Goal: Task Accomplishment & Management: Complete application form

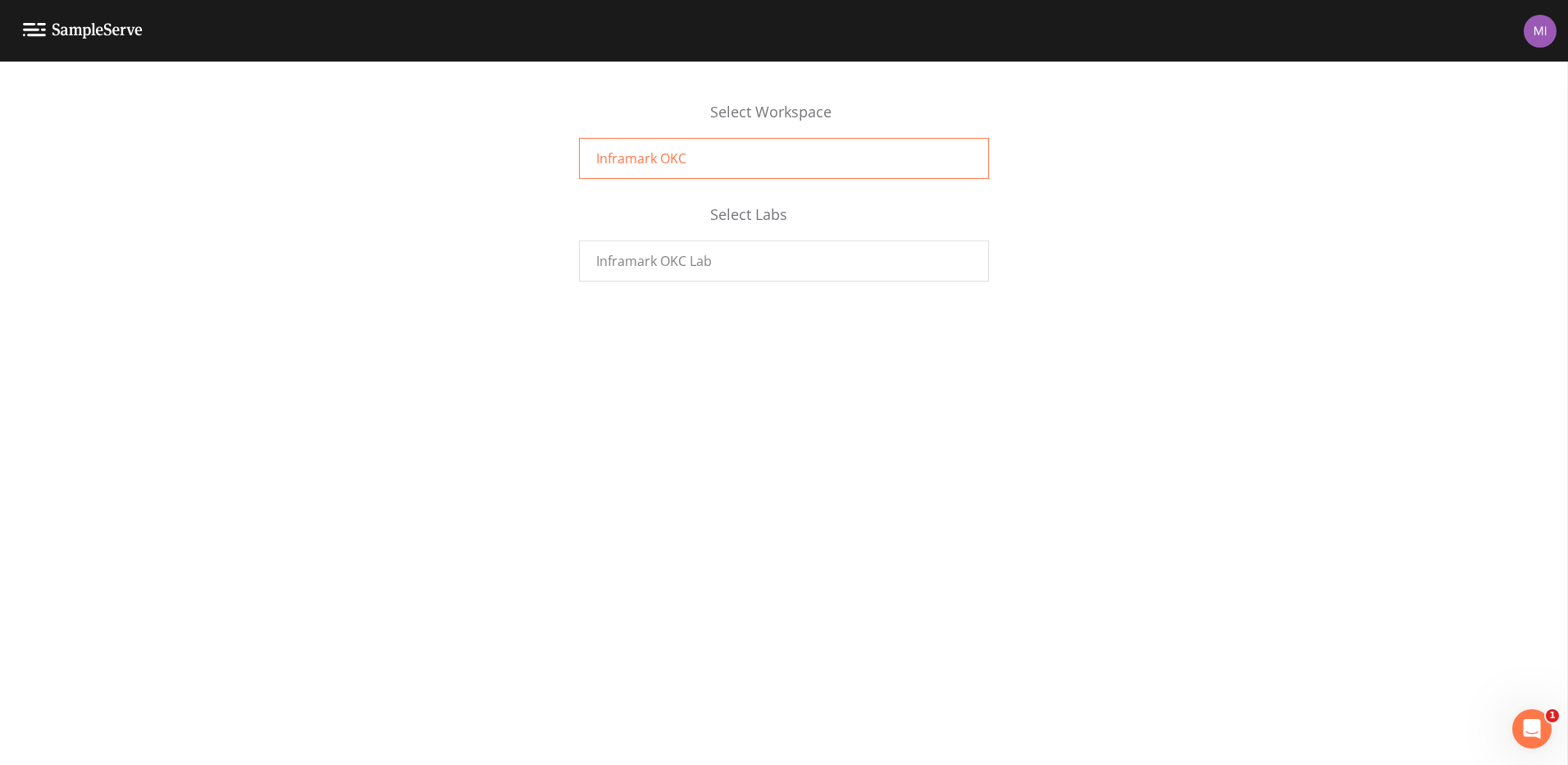
click at [643, 151] on span "Inframark OKC" at bounding box center [641, 158] width 91 height 19
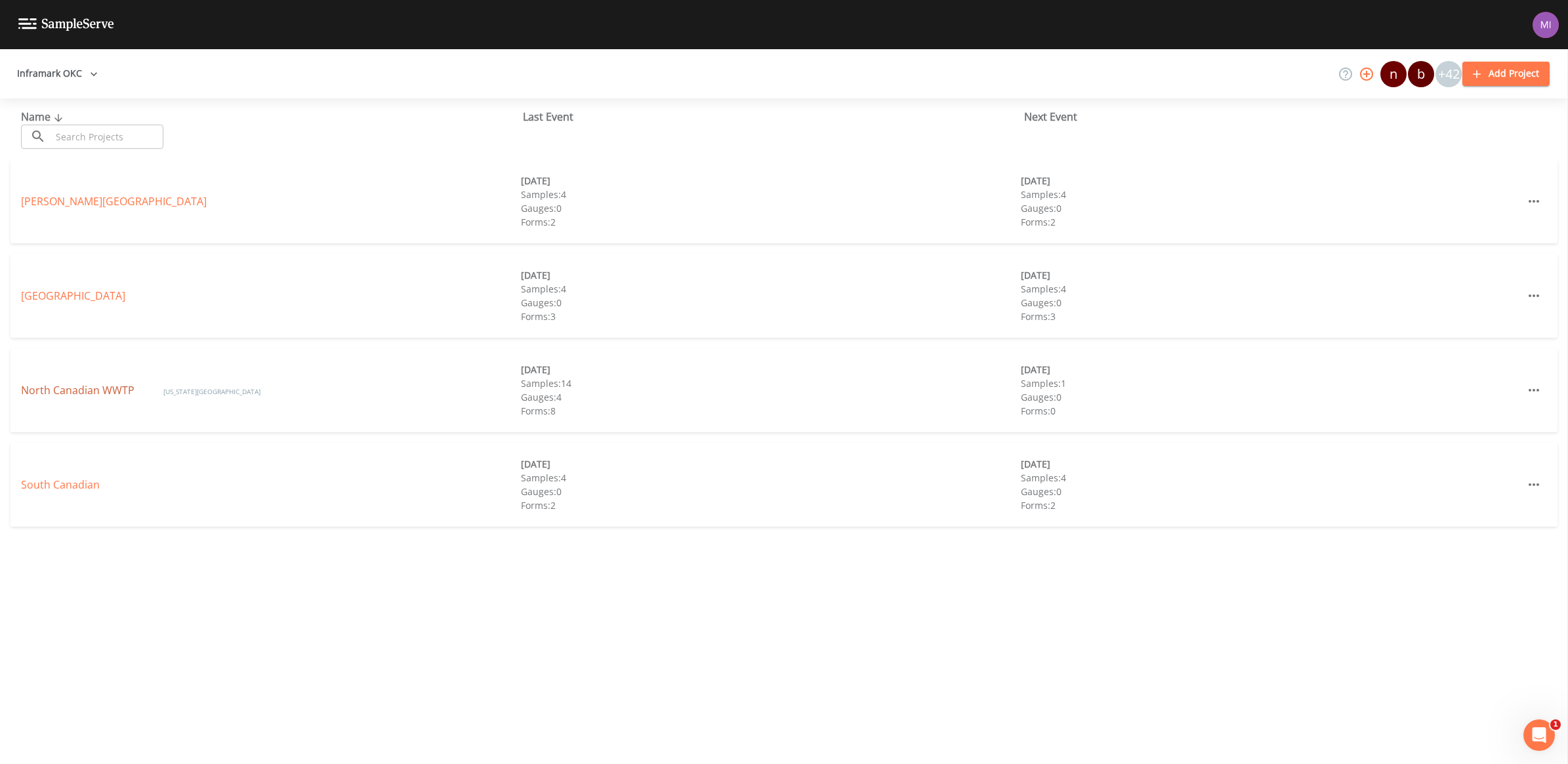
click at [53, 388] on link "North Canadian WWTP" at bounding box center [79, 390] width 116 height 15
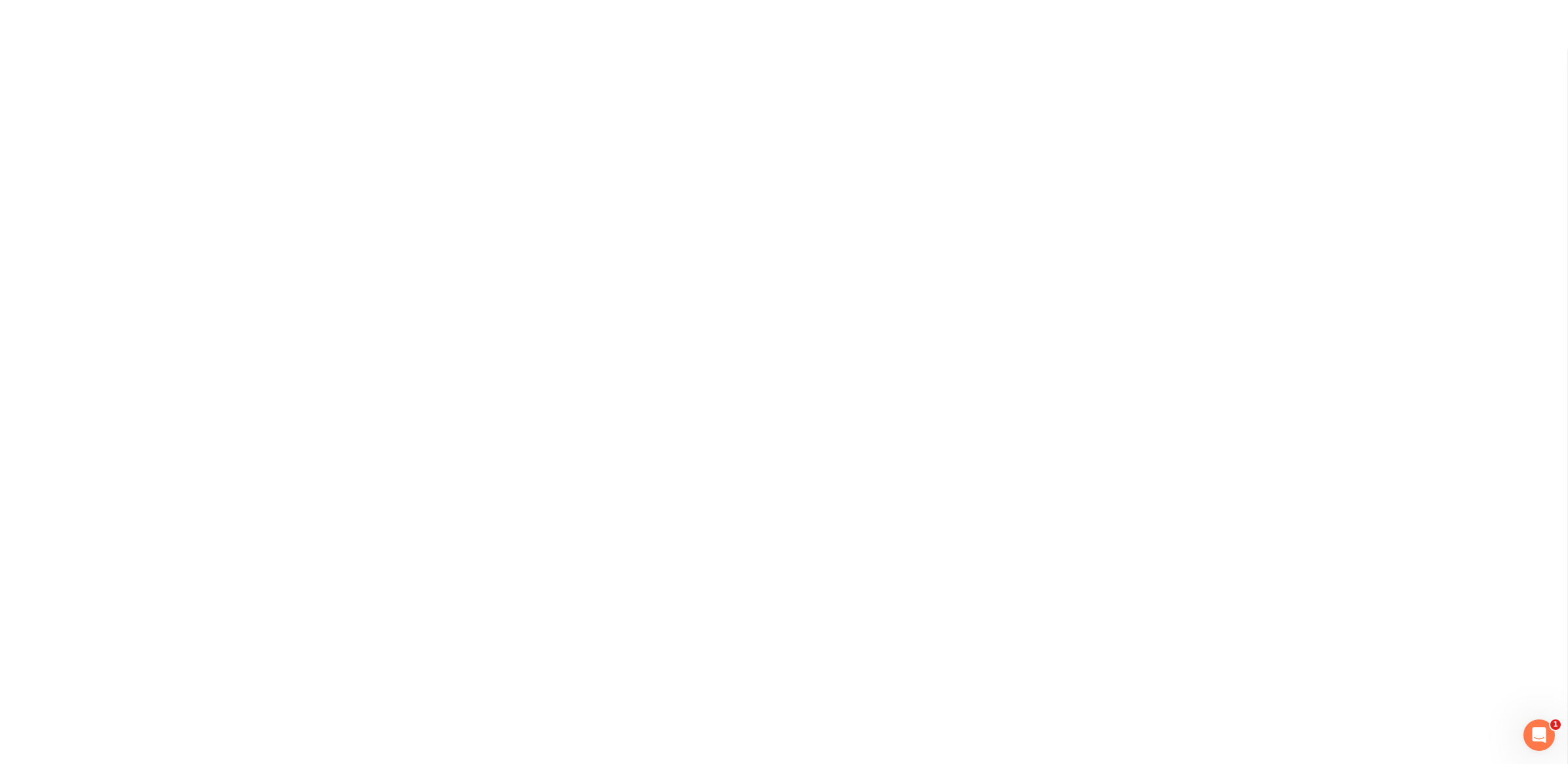
click at [53, 388] on div at bounding box center [784, 357] width 1568 height 715
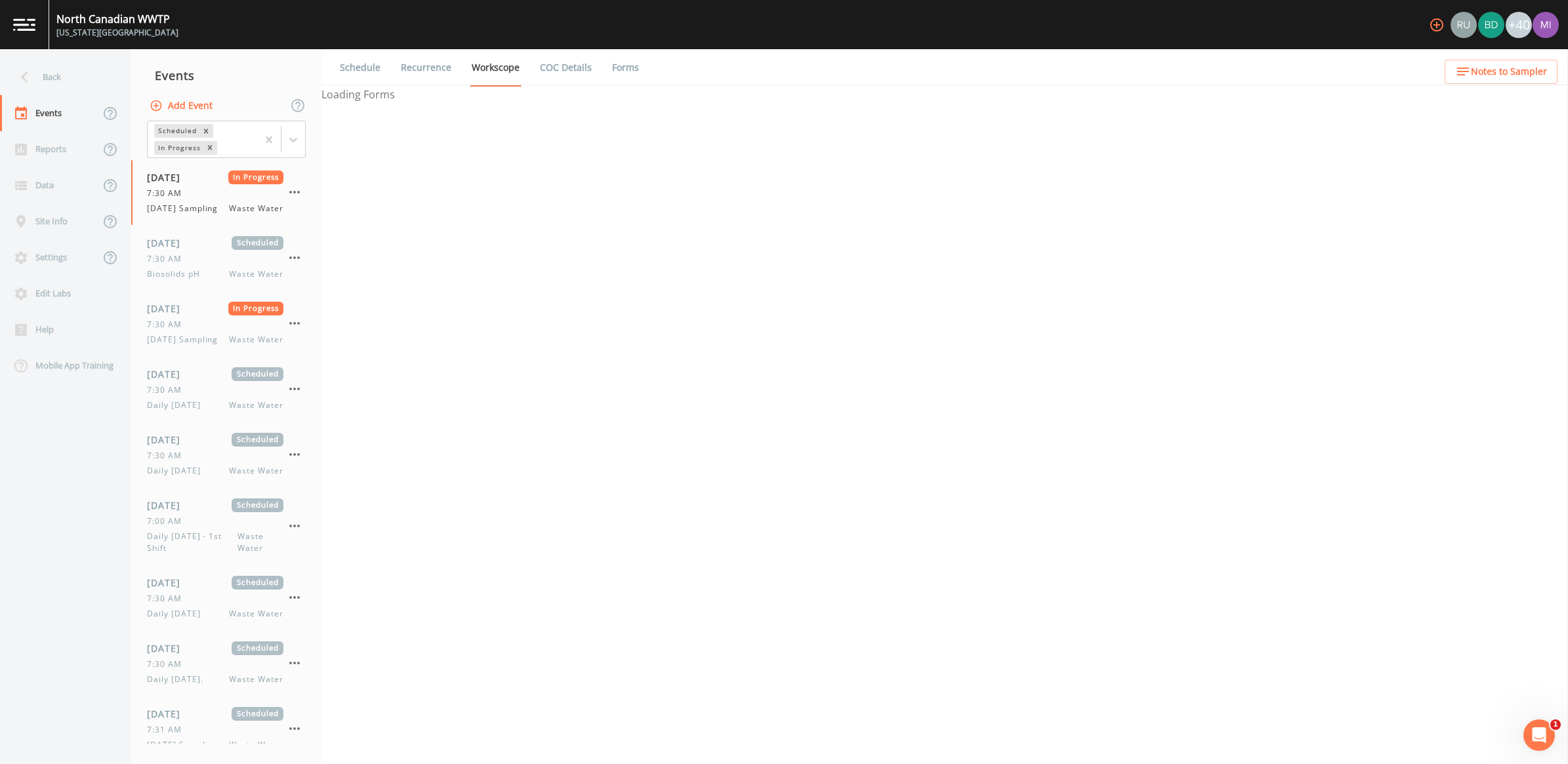
select select "092b3f94-5697-4c94-9891-da161916fdbb"
select select "b6a3c313-748b-4795-a028-792ad310bd60"
select select "092b3f94-5697-4c94-9891-da161916fdbb"
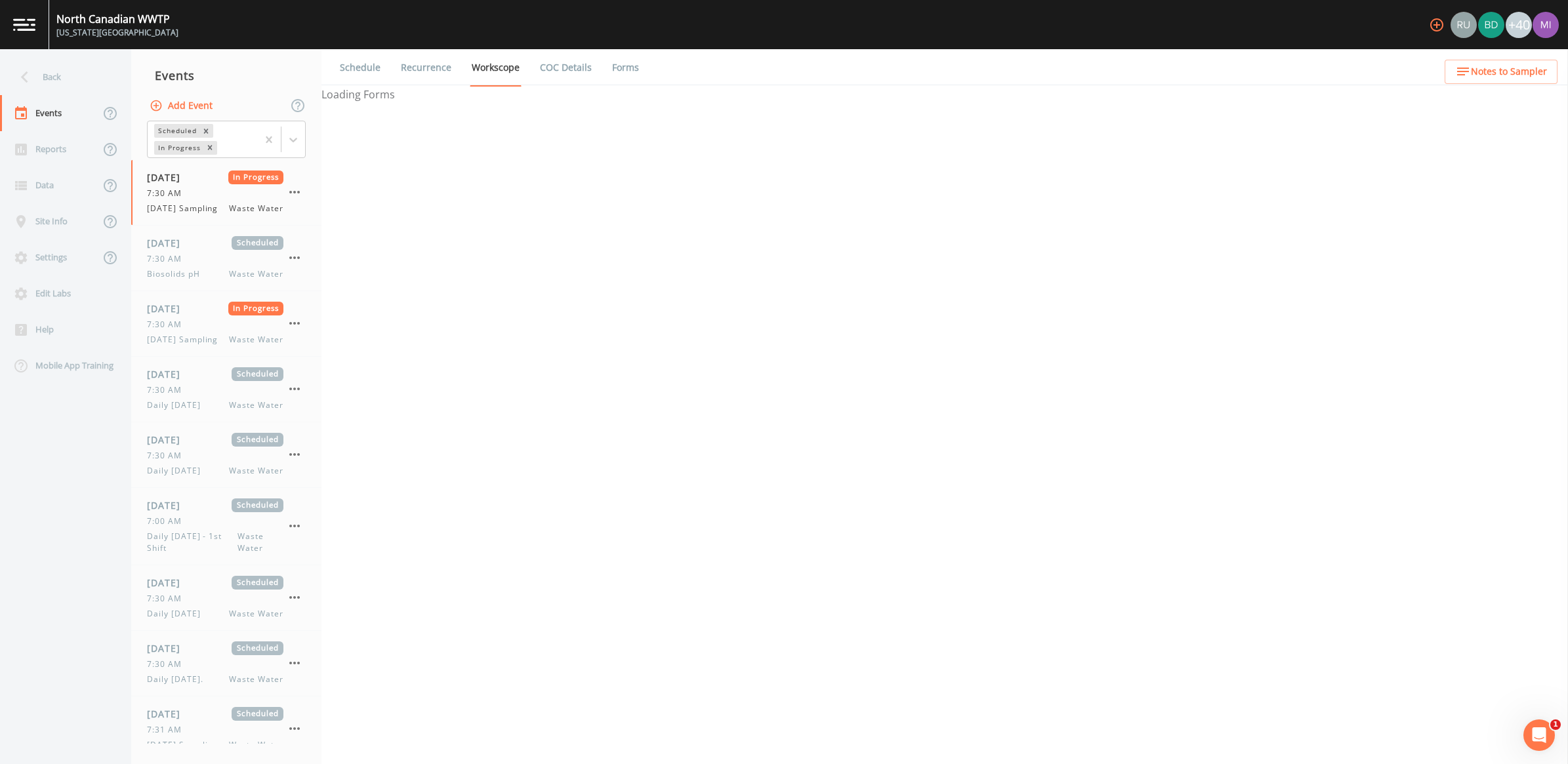
select select "b6a3c313-748b-4795-a028-792ad310bd60"
select select "092b3f94-5697-4c94-9891-da161916fdbb"
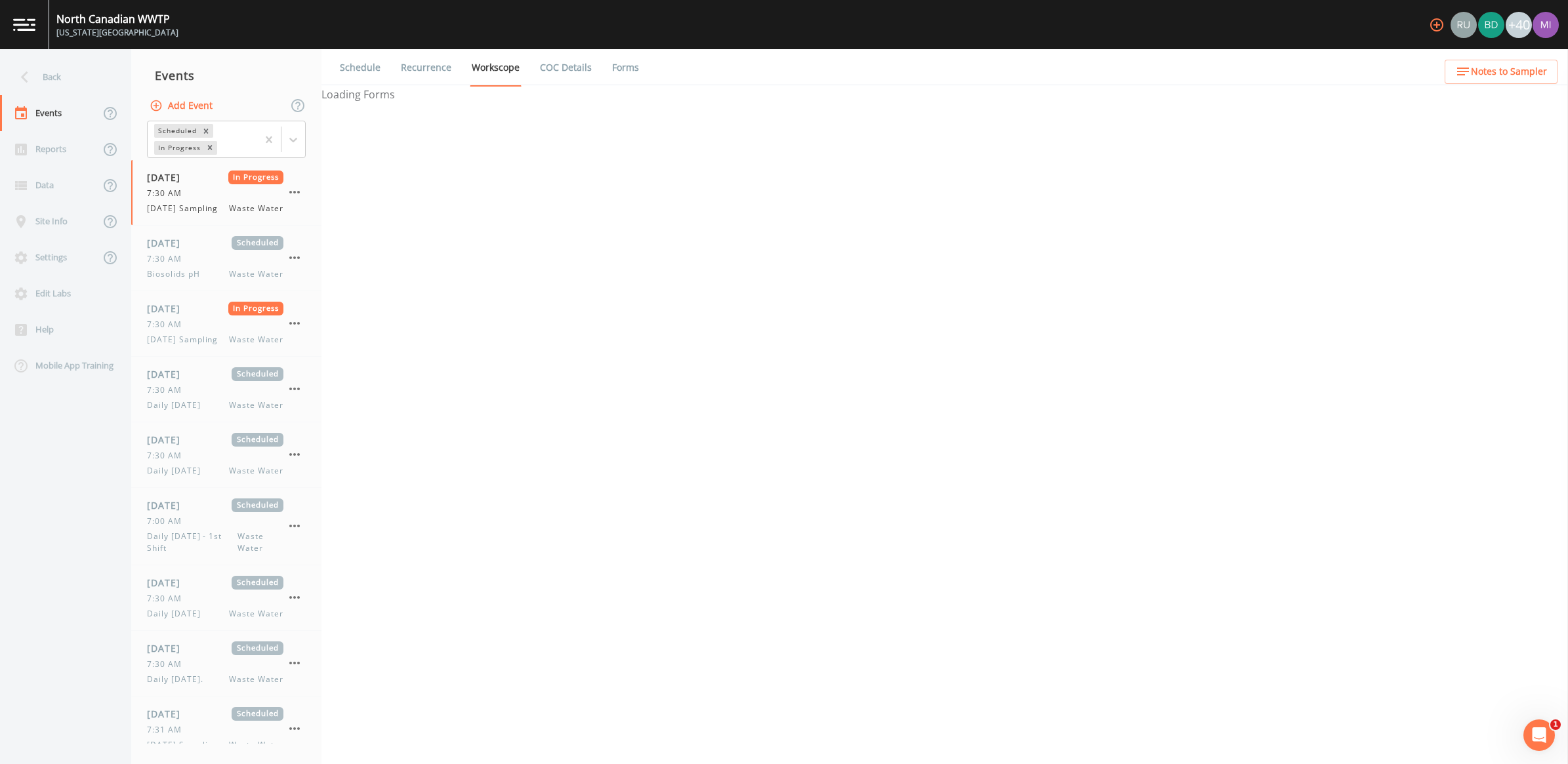
select select "092b3f94-5697-4c94-9891-da161916fdbb"
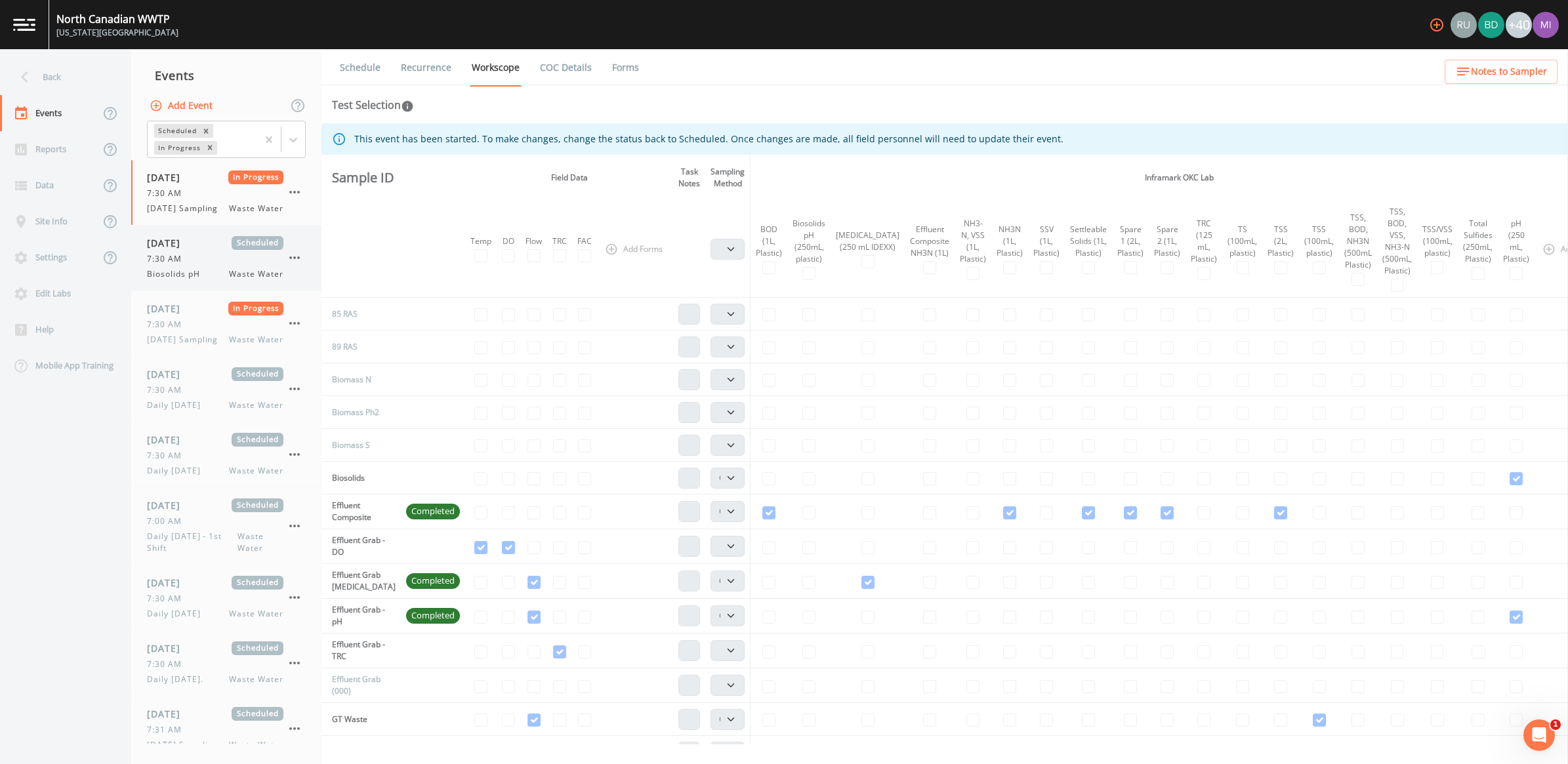
click at [199, 273] on span "Biosolids pH" at bounding box center [177, 274] width 61 height 12
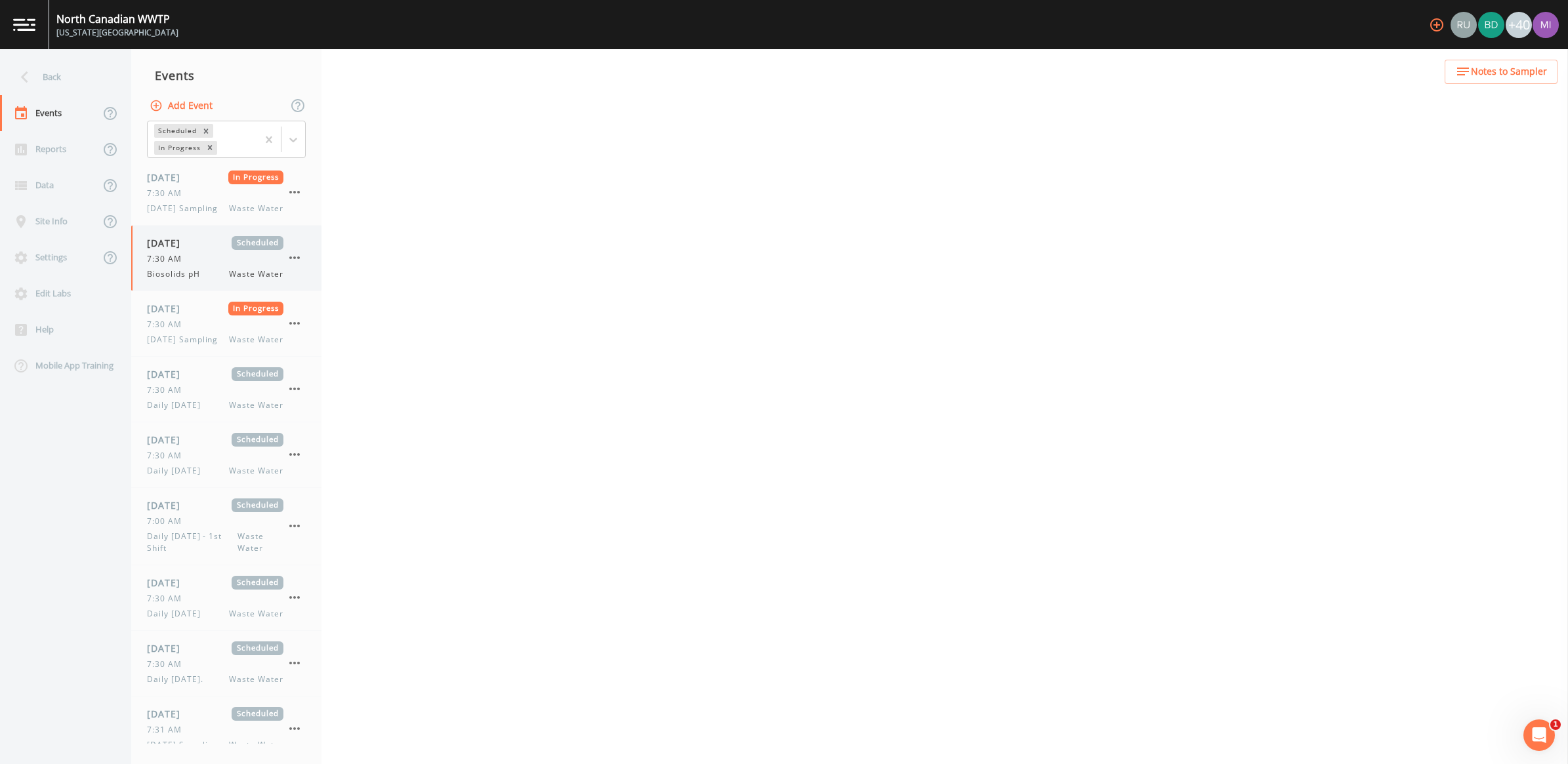
select select "b6a3c313-748b-4795-a028-792ad310bd60"
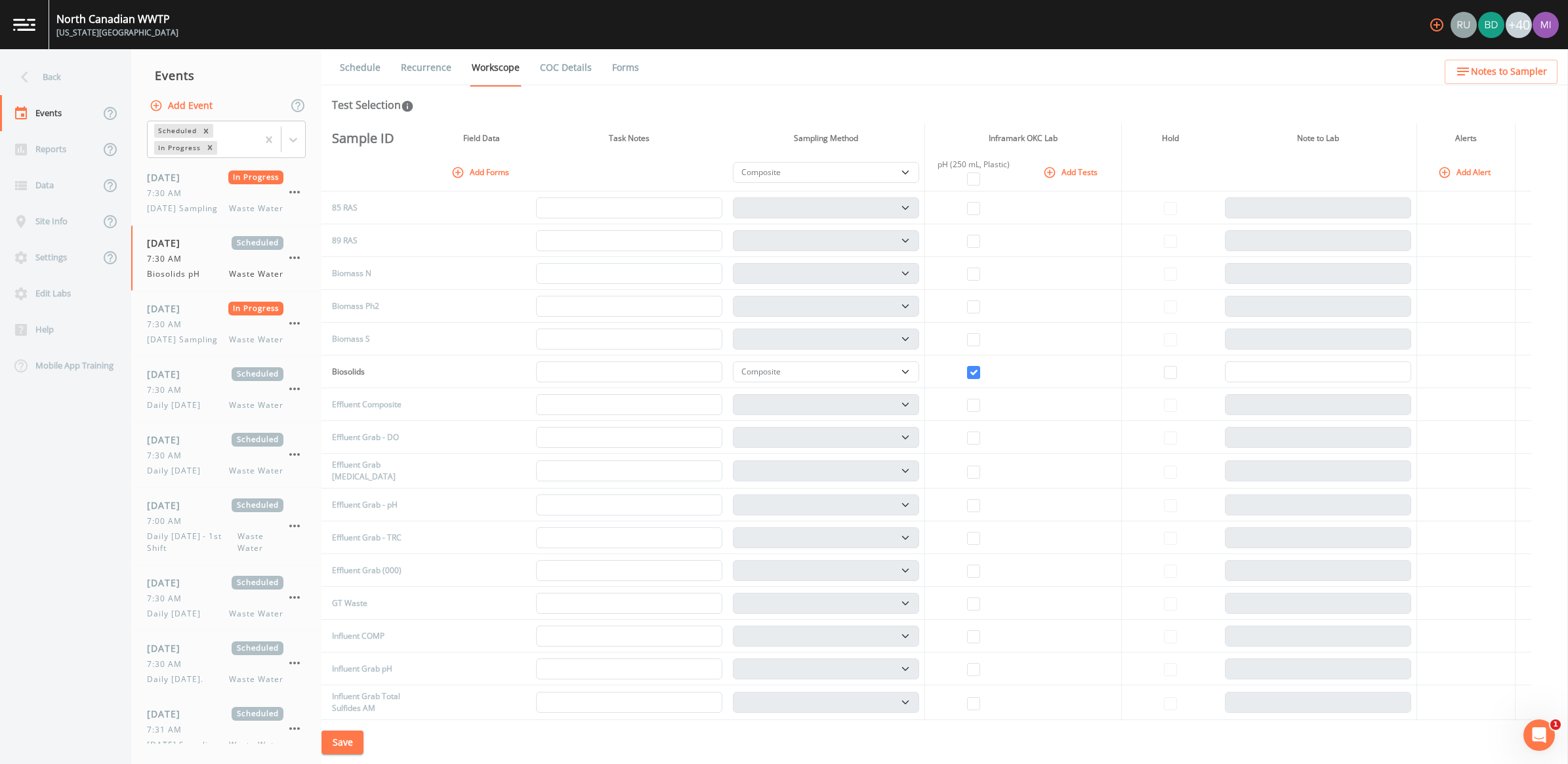
click at [429, 65] on link "Recurrence" at bounding box center [425, 67] width 54 height 37
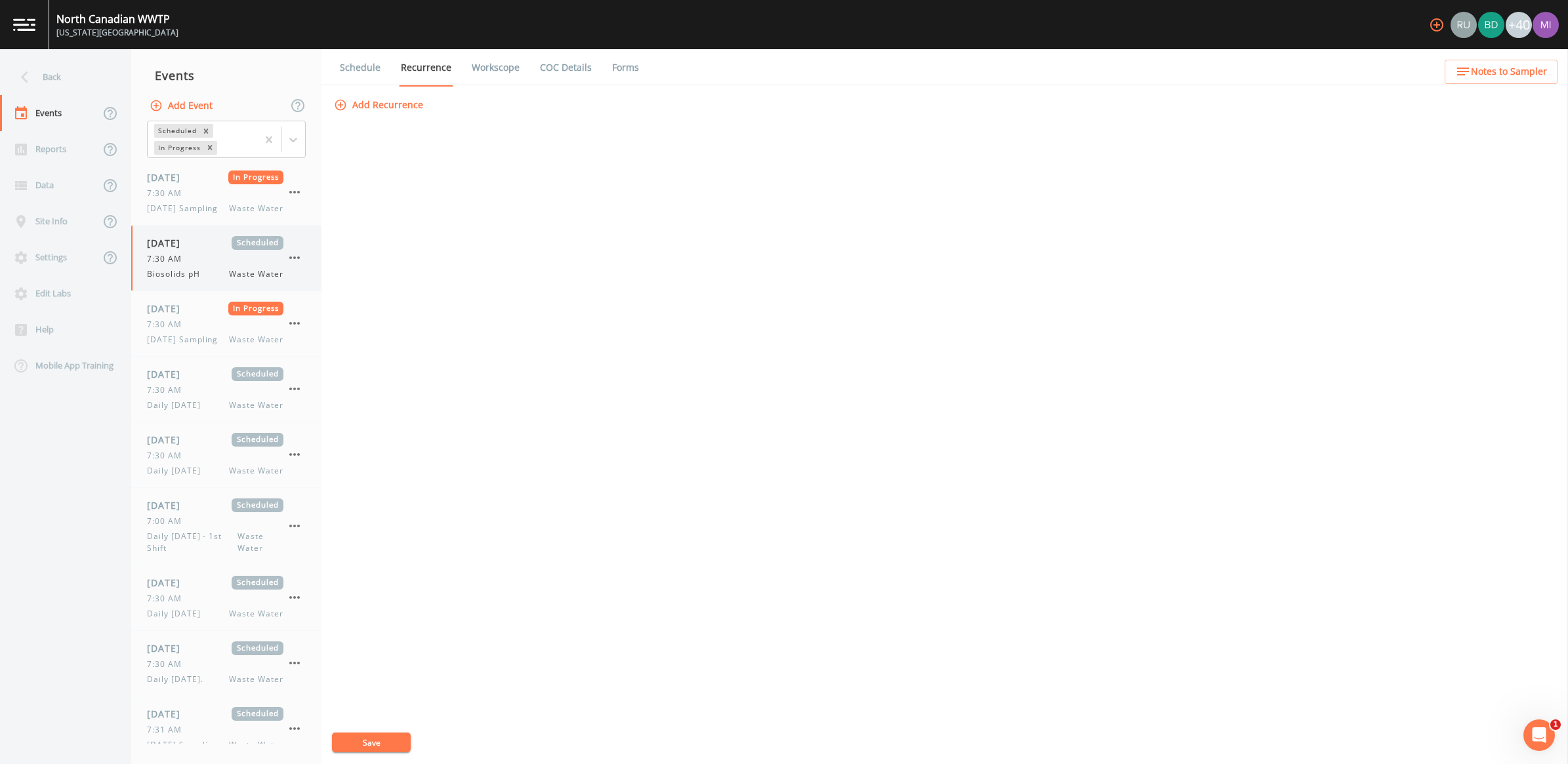
click at [179, 277] on div "[DATE] Scheduled 7:30 AM Biosolids pH Waste Water" at bounding box center [215, 258] width 136 height 44
select select "b6a3c313-748b-4795-a028-792ad310bd60"
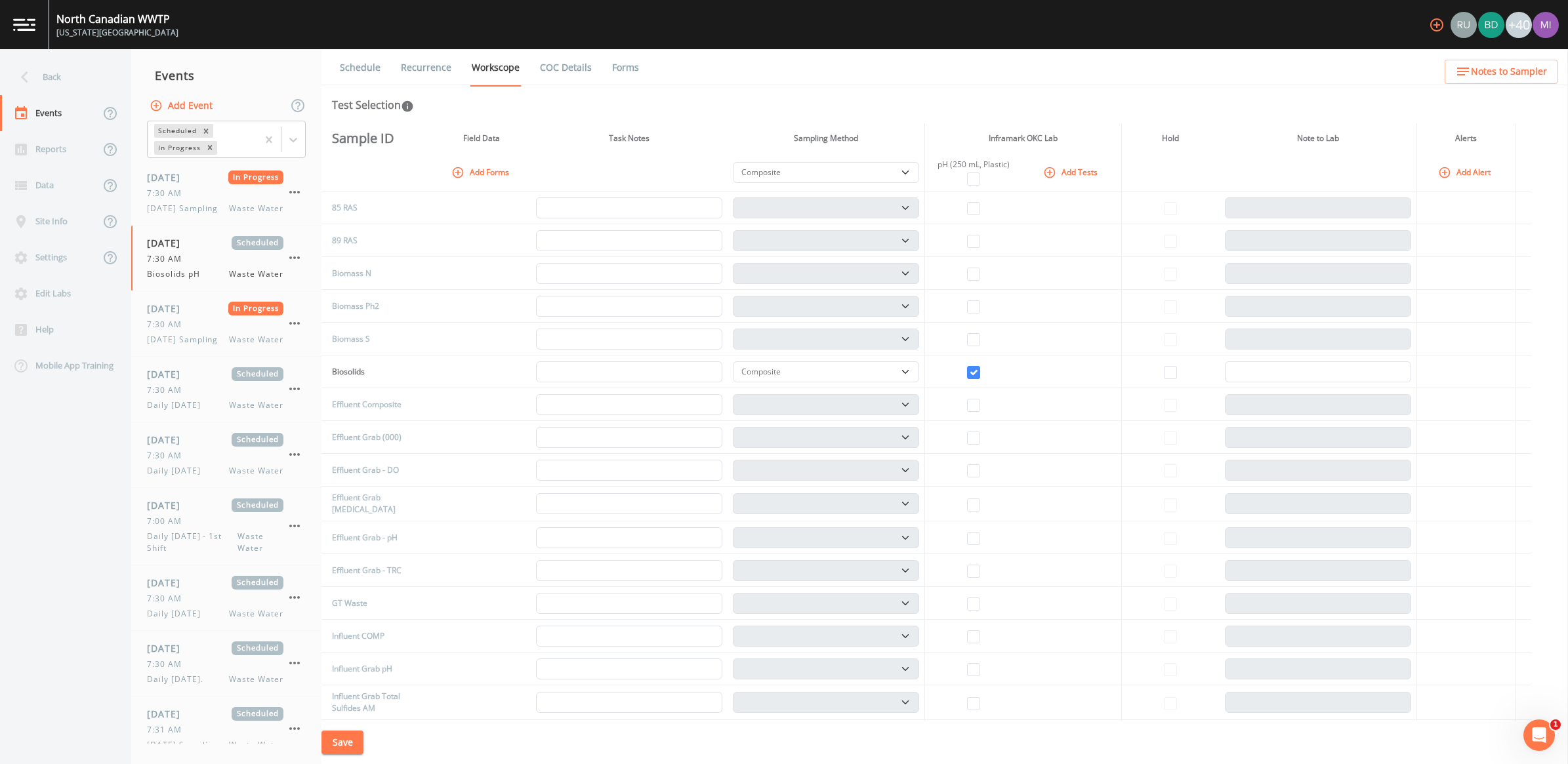
click at [417, 69] on link "Recurrence" at bounding box center [425, 67] width 54 height 37
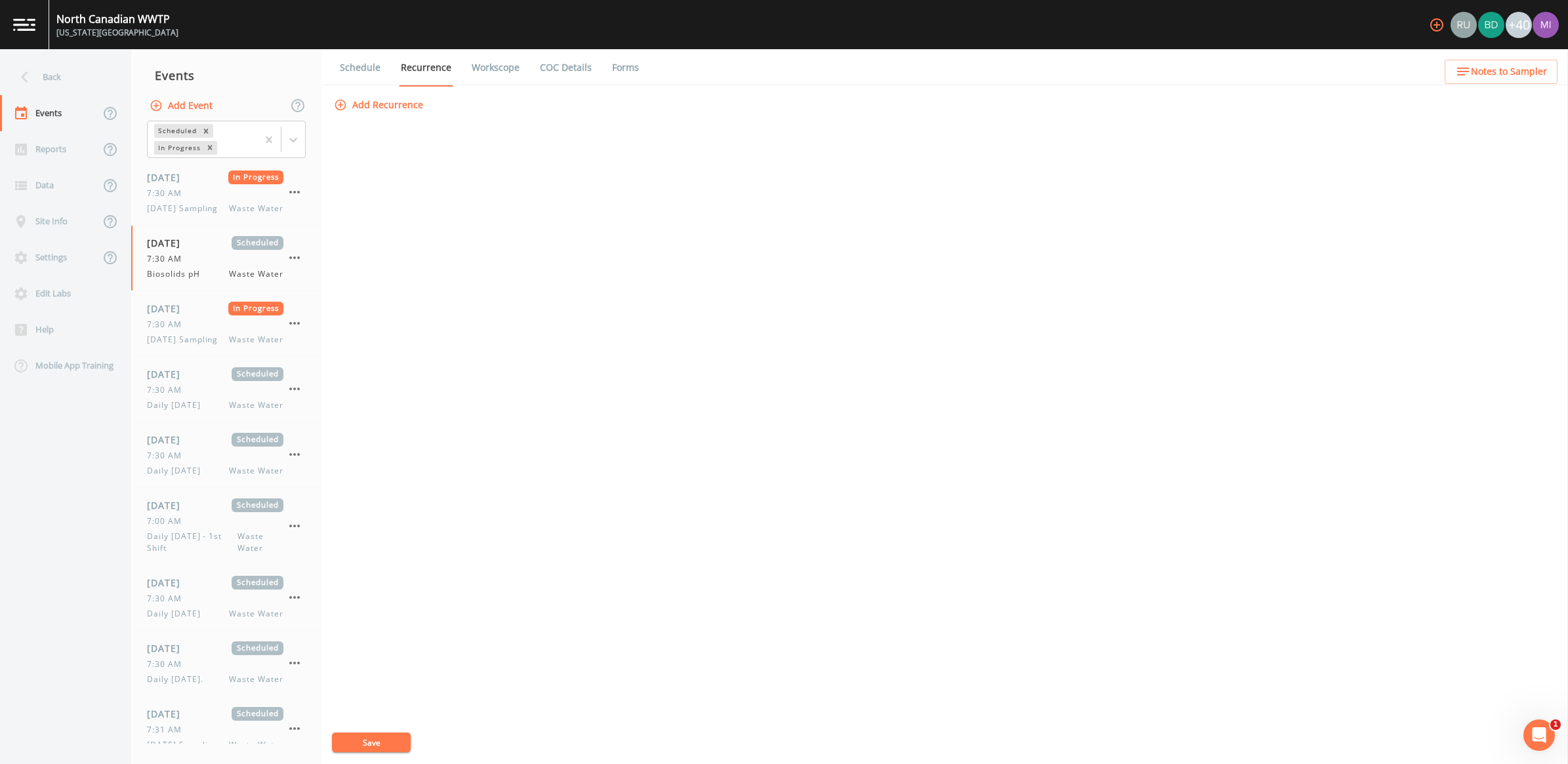
click at [372, 103] on button "Add Recurrence" at bounding box center [380, 105] width 97 height 25
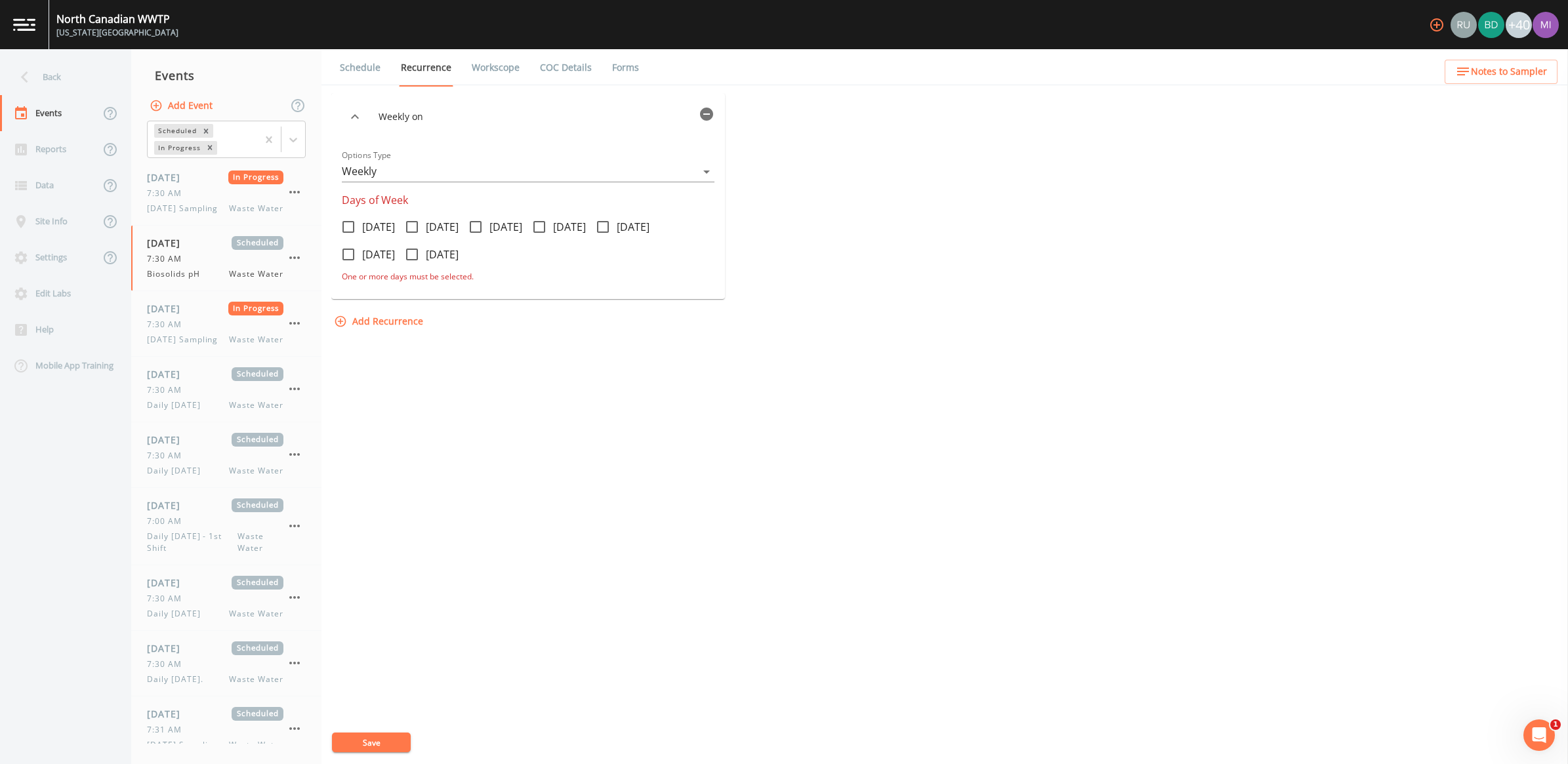
click at [711, 168] on body "[GEOGRAPHIC_DATA] [US_STATE][GEOGRAPHIC_DATA] +40 Back Events Reports Data Site…" at bounding box center [784, 382] width 1568 height 764
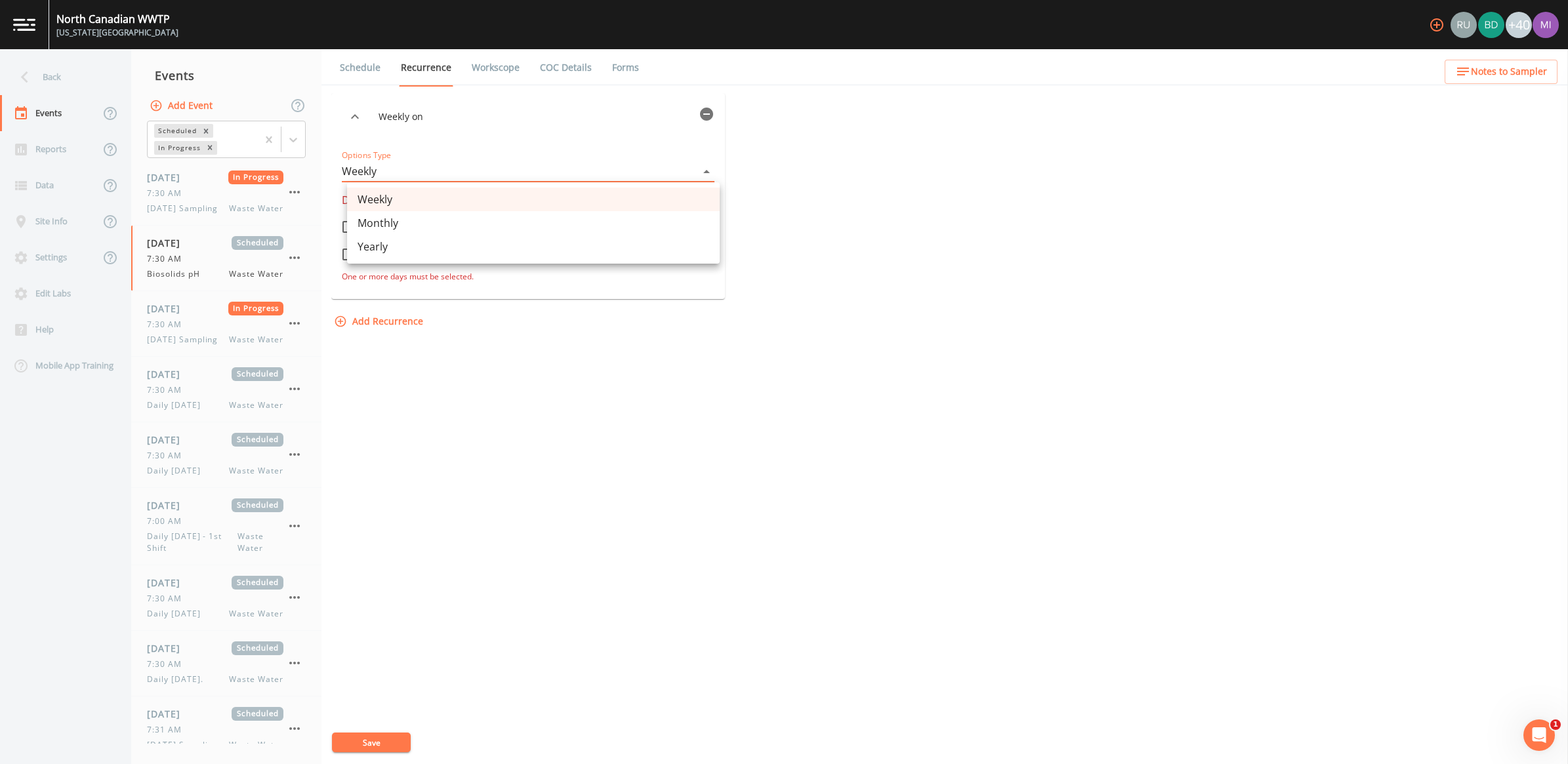
click at [379, 200] on li "Weekly" at bounding box center [533, 200] width 372 height 24
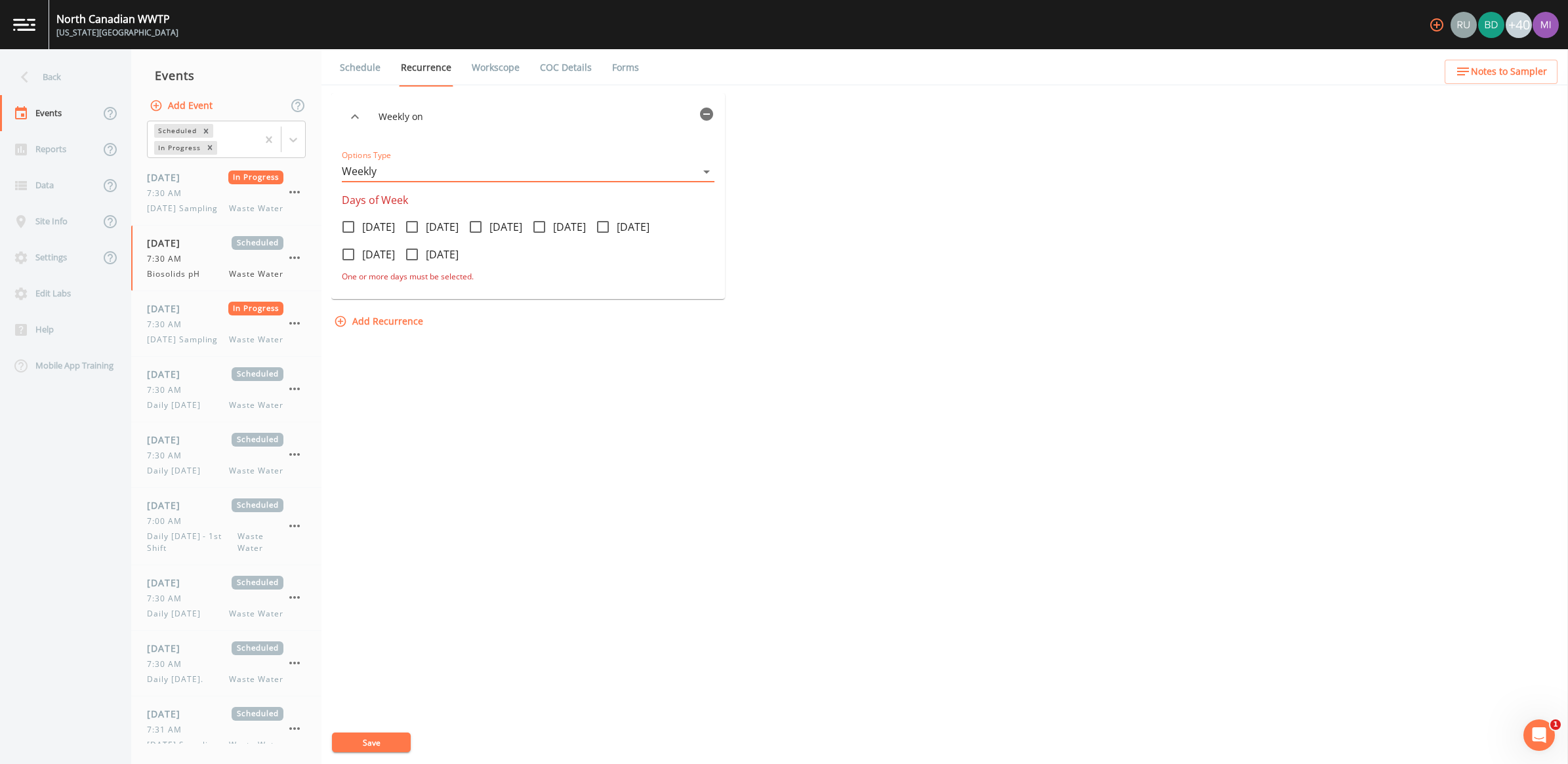
click at [368, 115] on button "button" at bounding box center [354, 116] width 26 height 26
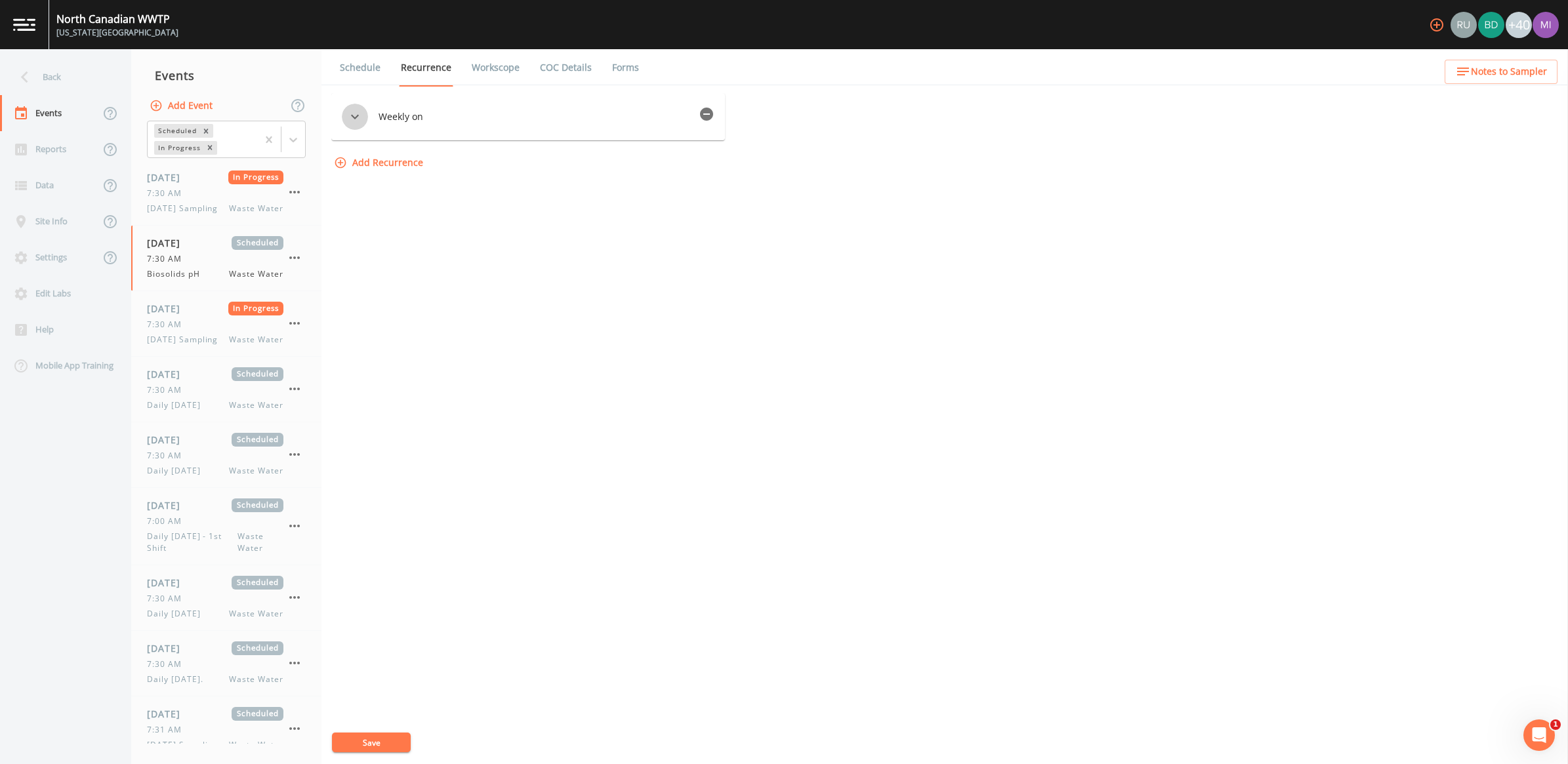
click at [368, 115] on button "button" at bounding box center [354, 116] width 26 height 26
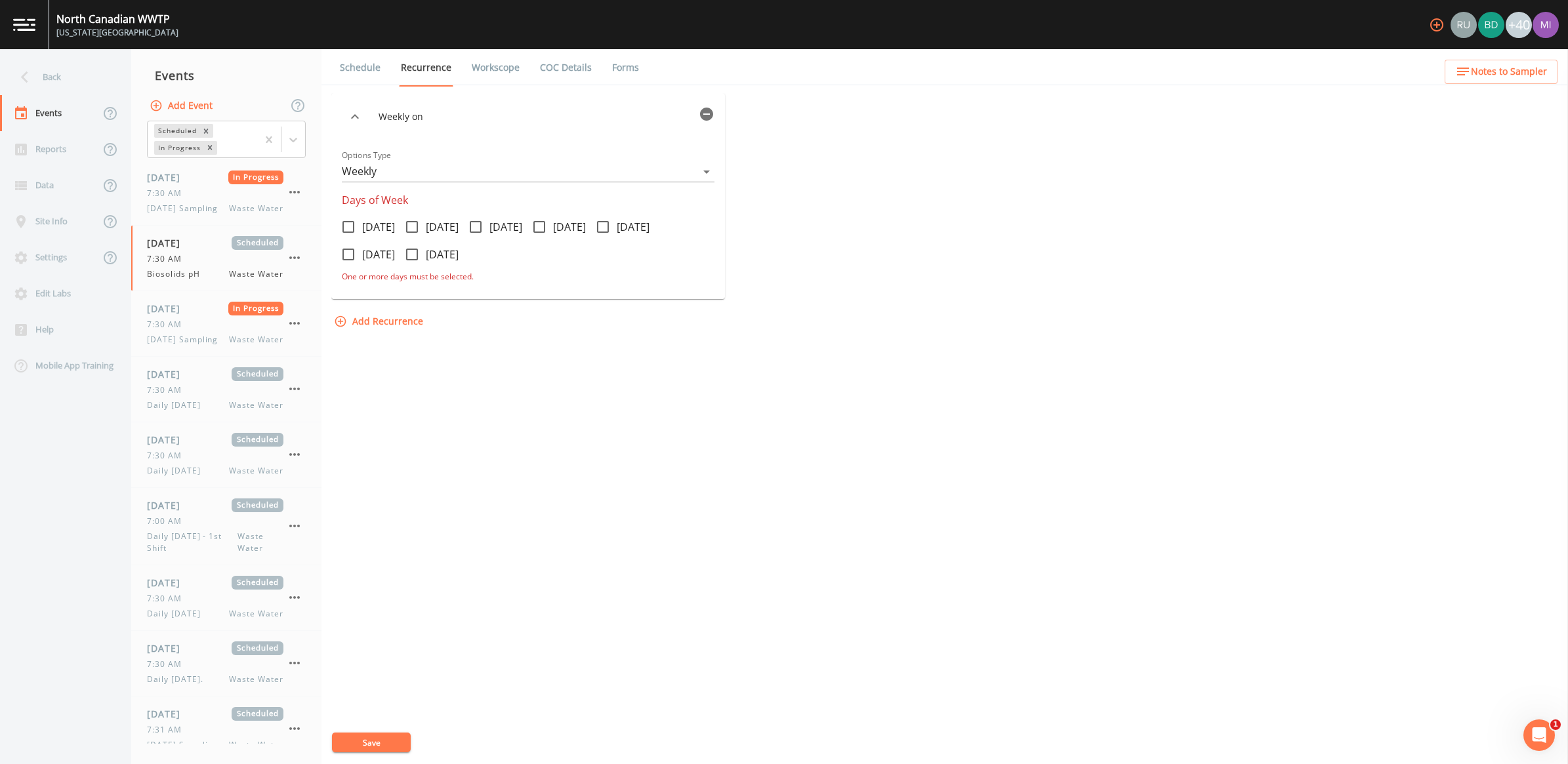
click at [356, 224] on icon at bounding box center [348, 227] width 15 height 15
click at [348, 224] on input "[DATE]" at bounding box center [341, 219] width 13 height 13
checkbox input "true"
click at [354, 250] on icon at bounding box center [348, 254] width 12 height 12
click at [348, 250] on input "[DATE]" at bounding box center [341, 247] width 13 height 13
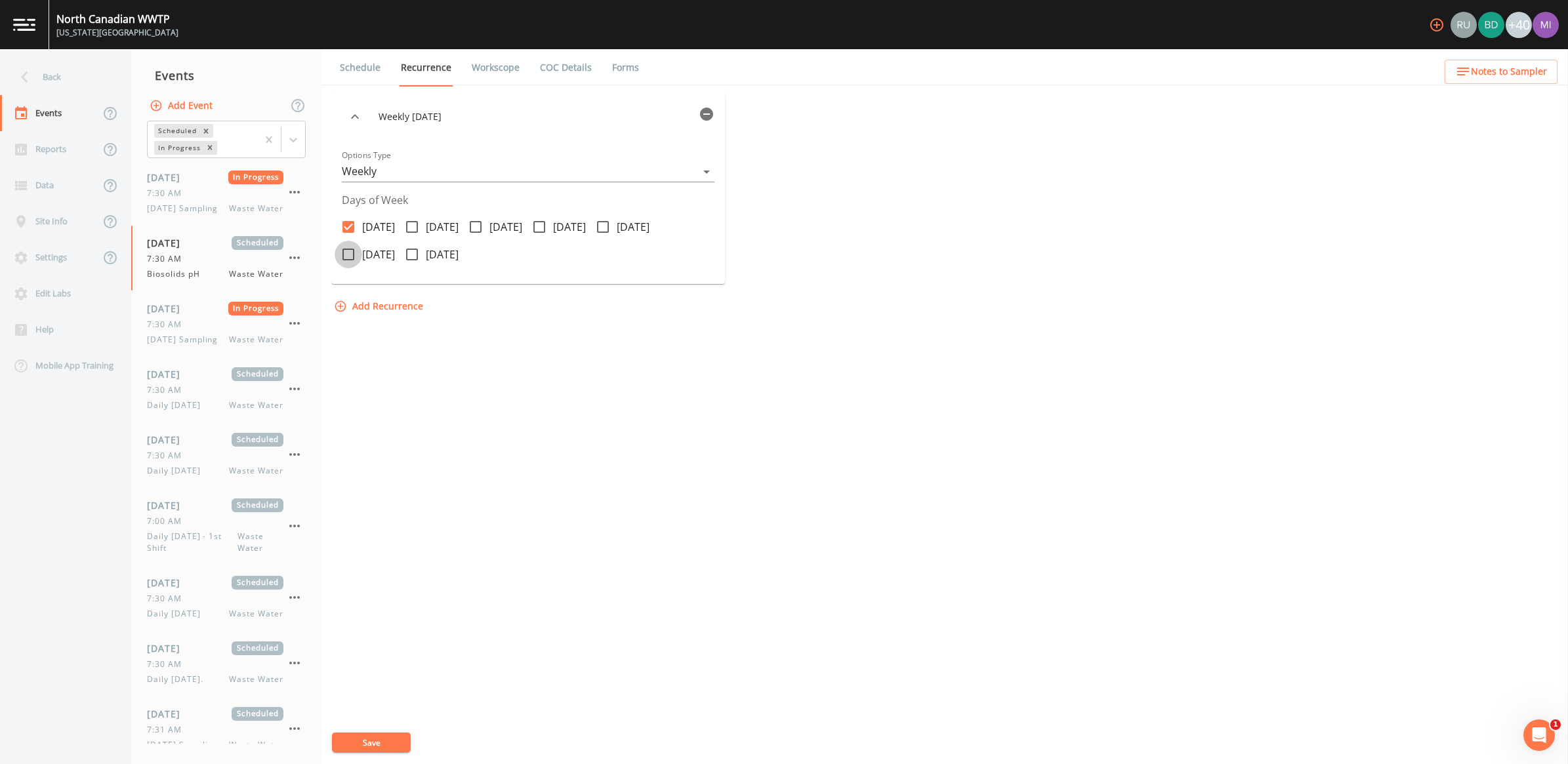
checkbox input "true"
click at [411, 250] on input "[DATE]" at bounding box center [404, 247] width 13 height 13
checkbox input "true"
click at [420, 226] on icon at bounding box center [412, 227] width 15 height 15
click at [411, 226] on input "[DATE]" at bounding box center [404, 219] width 13 height 13
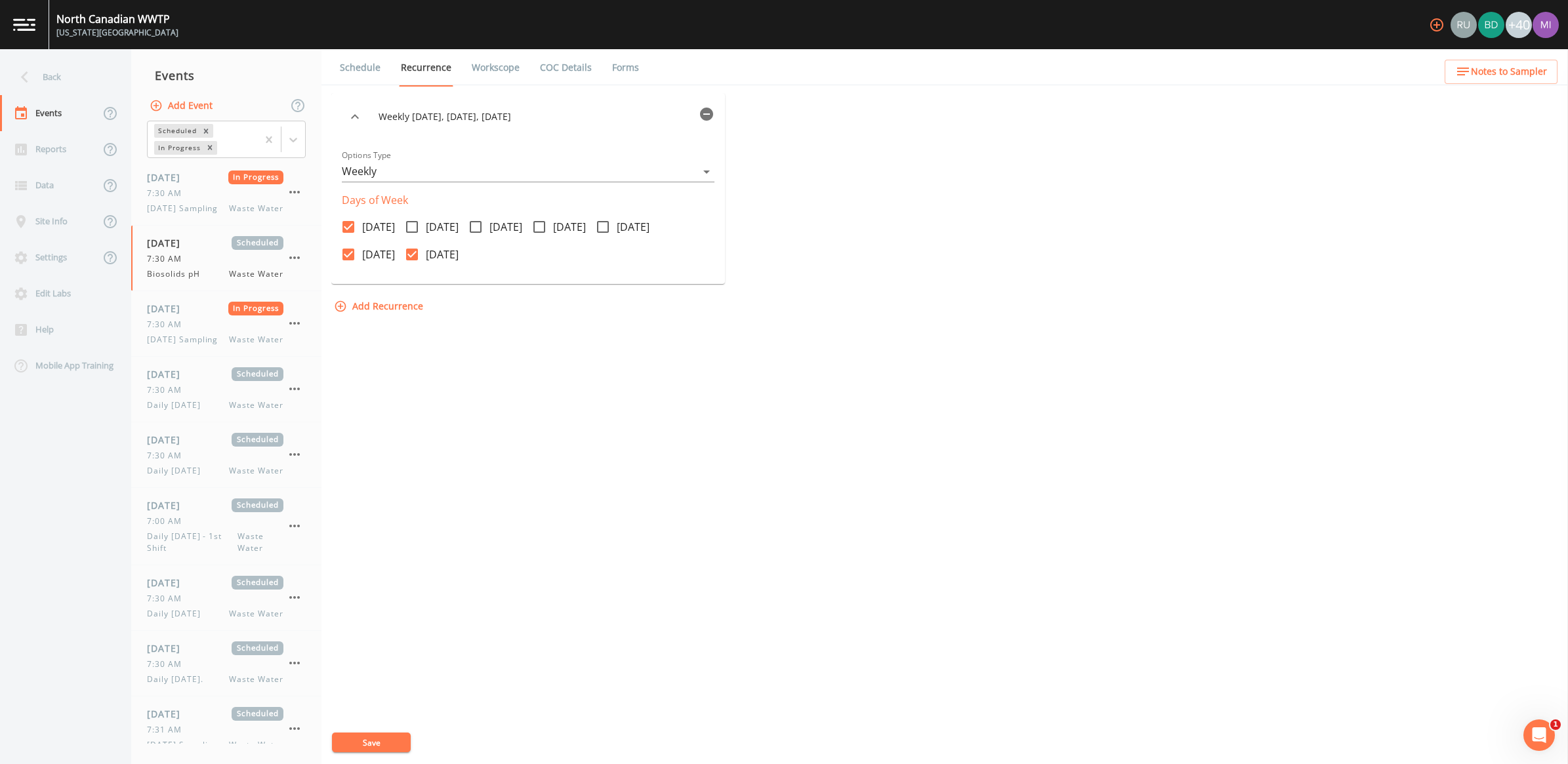
checkbox input "true"
click at [484, 224] on icon at bounding box center [475, 227] width 15 height 15
click at [475, 224] on input "[DATE]" at bounding box center [468, 219] width 13 height 13
checkbox input "true"
click at [547, 227] on icon at bounding box center [539, 227] width 15 height 15
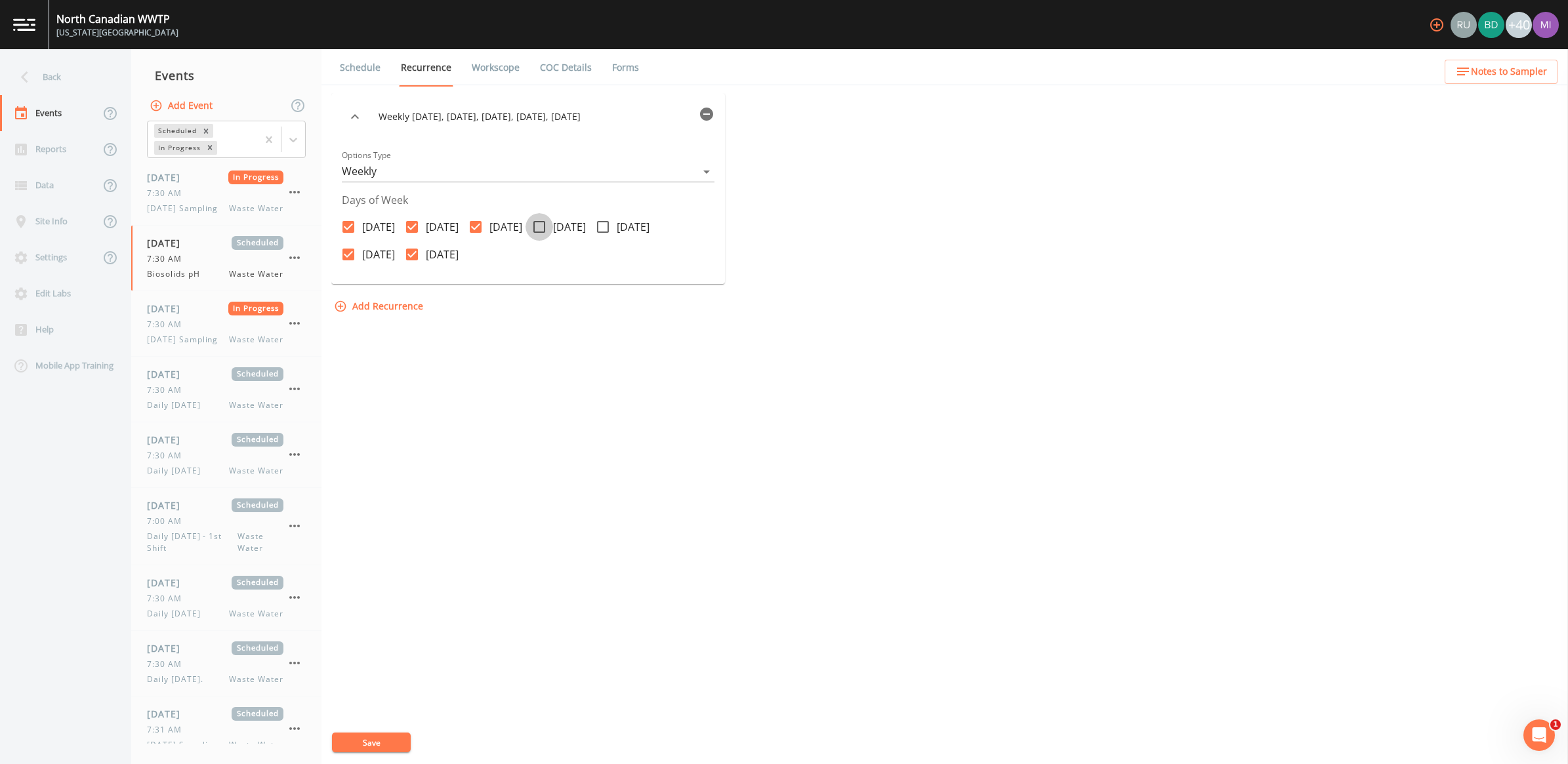
click at [538, 226] on input "[DATE]" at bounding box center [532, 219] width 13 height 13
checkbox input "true"
click at [611, 227] on icon at bounding box center [602, 227] width 15 height 15
click at [602, 226] on input "[DATE]" at bounding box center [595, 219] width 13 height 13
checkbox input "true"
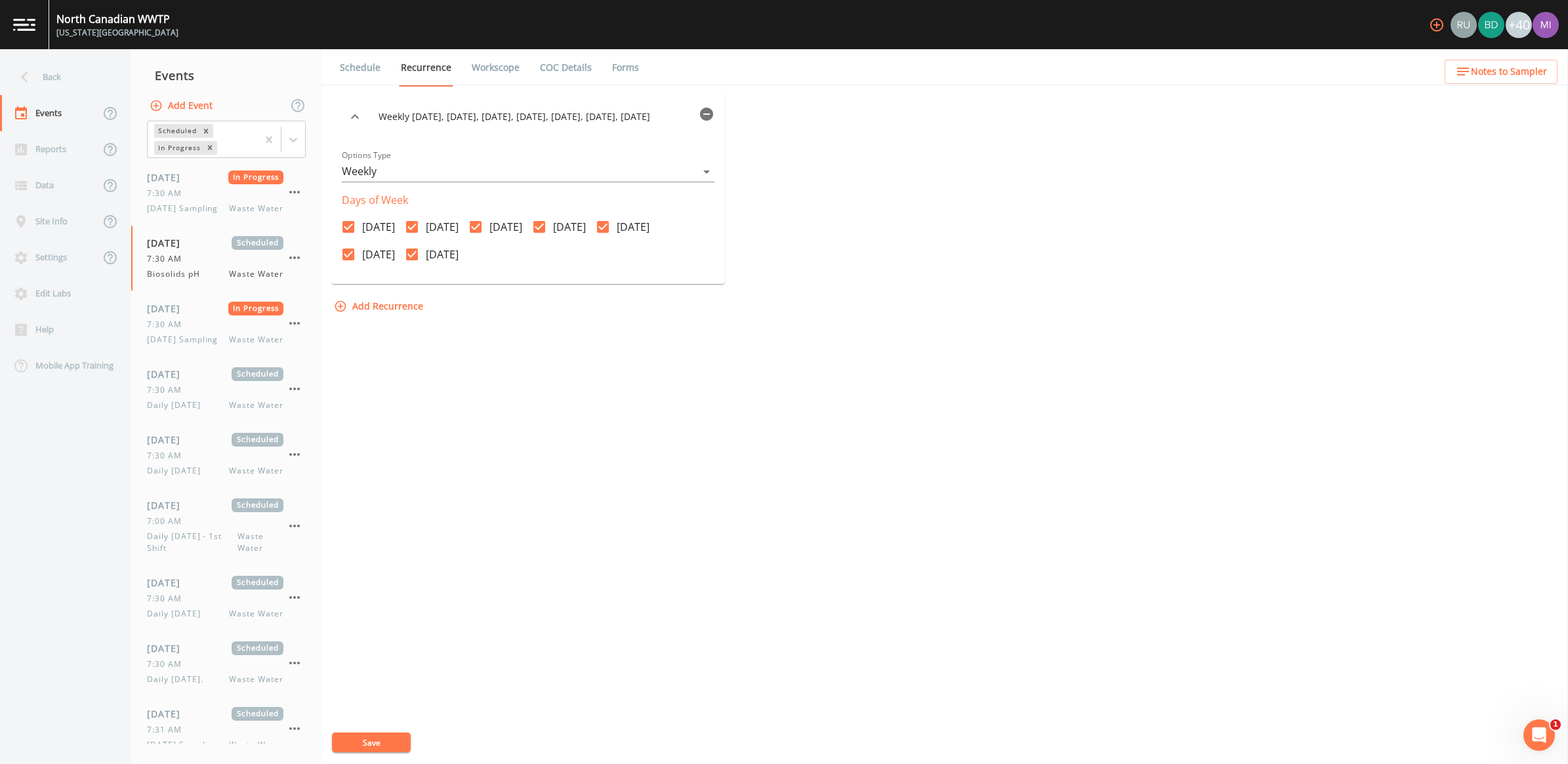
click at [378, 739] on button "Save" at bounding box center [371, 742] width 79 height 20
click at [378, 742] on button "Save" at bounding box center [371, 742] width 79 height 20
